Goal: Task Accomplishment & Management: Use online tool/utility

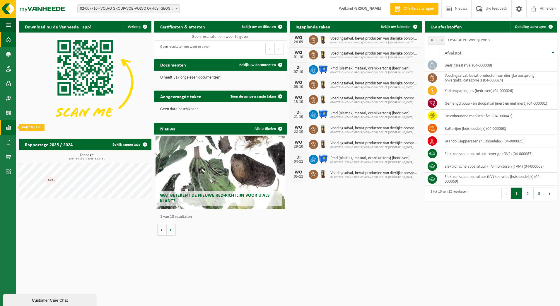
click at [10, 127] on span at bounding box center [8, 127] width 5 height 15
click at [46, 141] on span "In lijstvorm" at bounding box center [44, 139] width 21 height 11
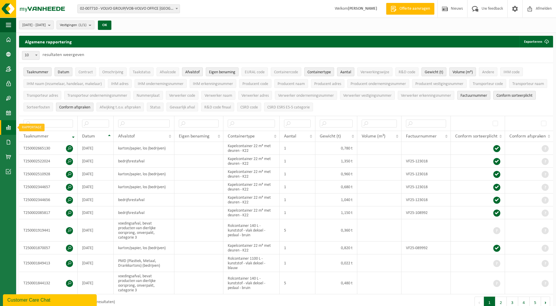
click at [10, 130] on span at bounding box center [8, 127] width 5 height 15
click at [49, 141] on span "In lijstvorm" at bounding box center [44, 139] width 21 height 11
click at [85, 71] on span "Contract" at bounding box center [86, 72] width 14 height 4
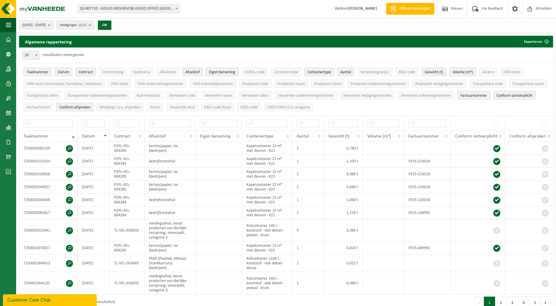
click at [90, 71] on span "Contract" at bounding box center [86, 72] width 14 height 4
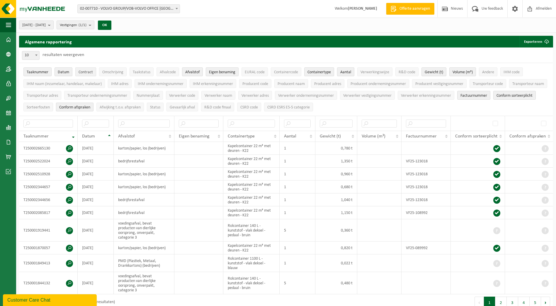
click at [90, 72] on span "Contract" at bounding box center [86, 72] width 14 height 4
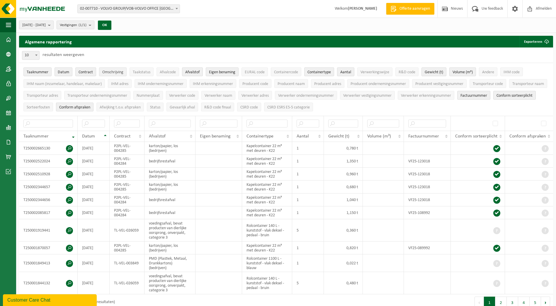
click at [109, 71] on span "Omschrijving" at bounding box center [112, 72] width 21 height 4
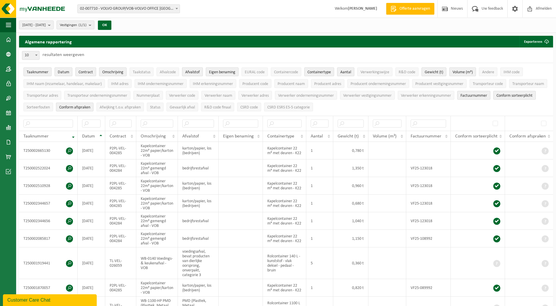
click at [192, 71] on span "Afvalstof" at bounding box center [192, 72] width 14 height 4
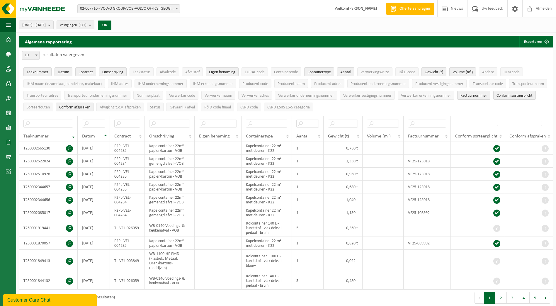
click at [226, 73] on span "Eigen benaming" at bounding box center [222, 72] width 26 height 4
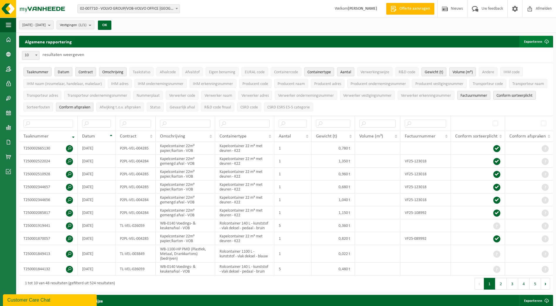
click at [536, 43] on button "Exporteren" at bounding box center [535, 42] width 33 height 12
click at [46, 24] on span "[DATE] - [DATE]" at bounding box center [33, 25] width 23 height 9
